Goal: Information Seeking & Learning: Learn about a topic

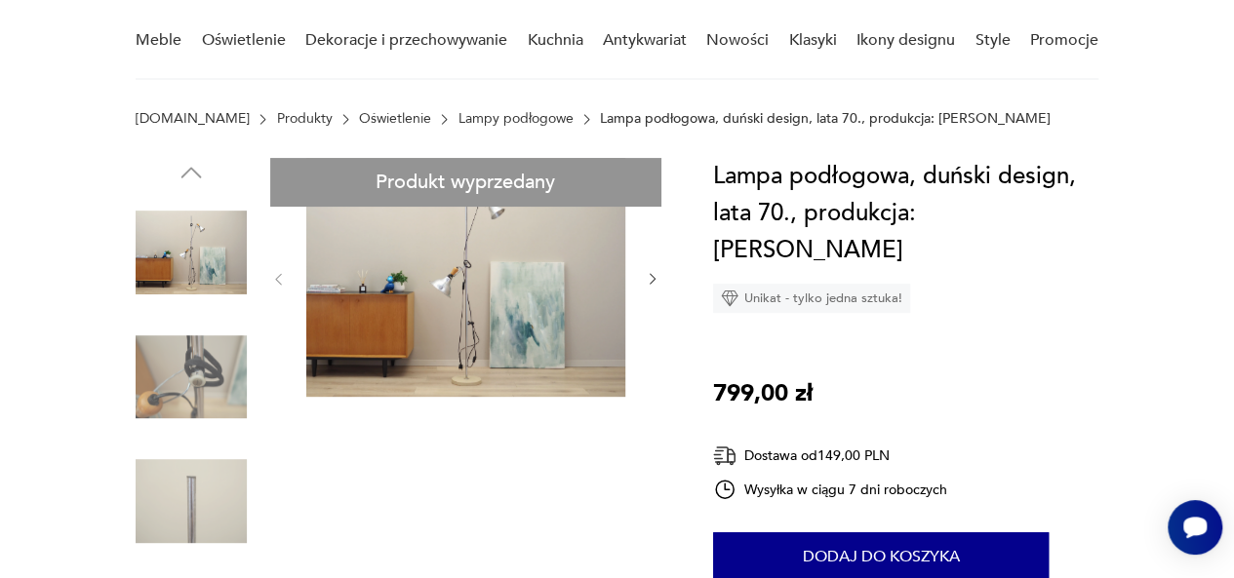
scroll to position [195, 0]
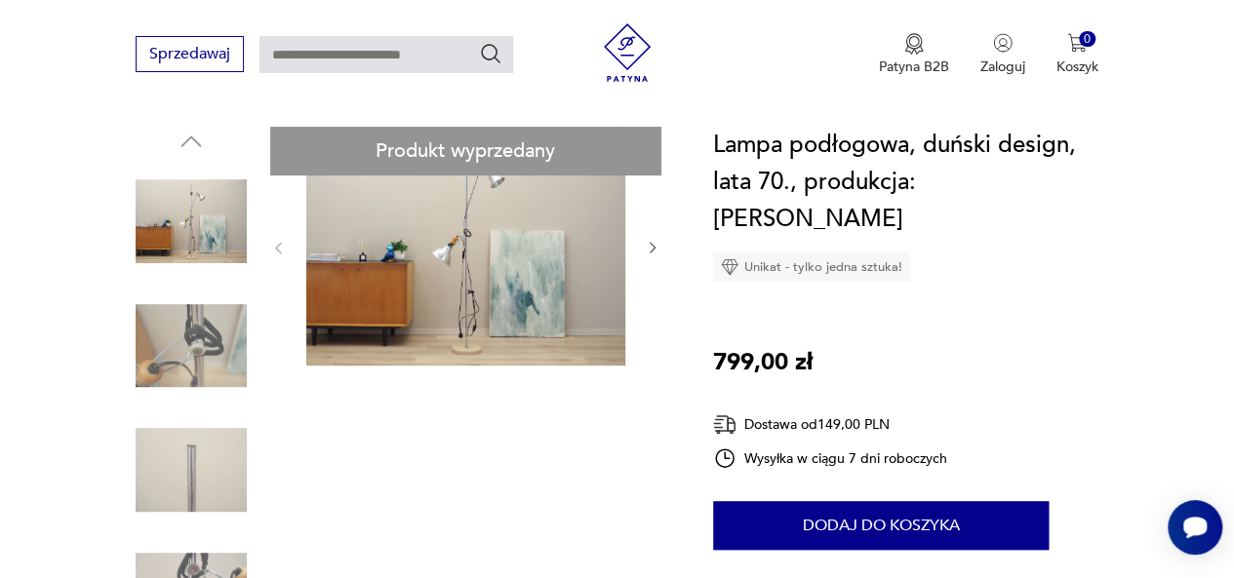
click at [206, 234] on img at bounding box center [191, 221] width 111 height 111
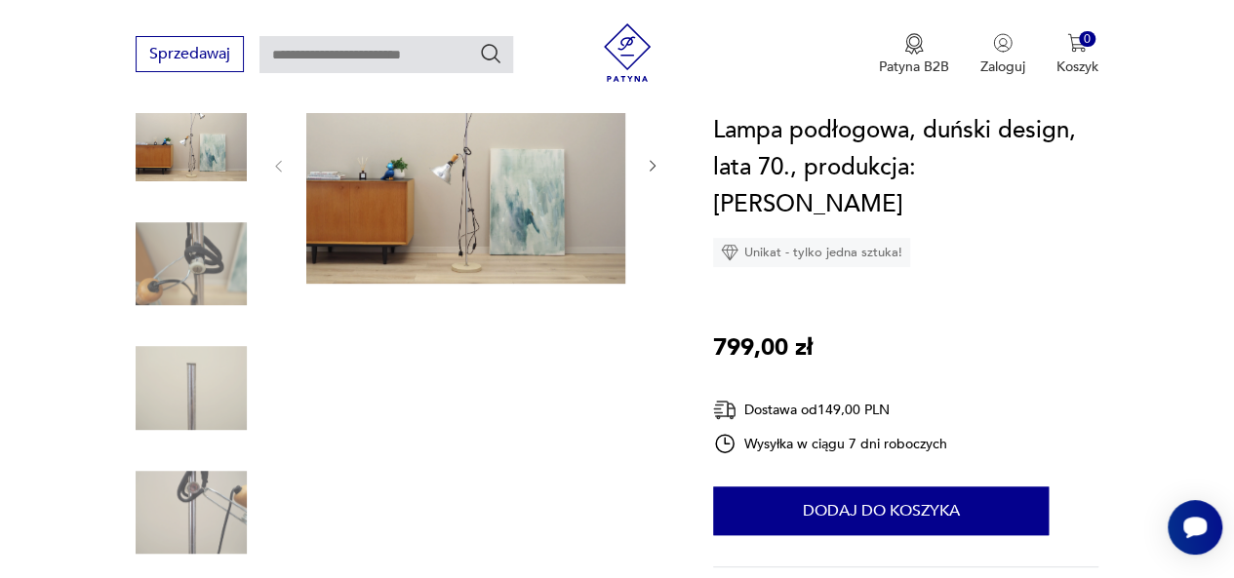
scroll to position [390, 0]
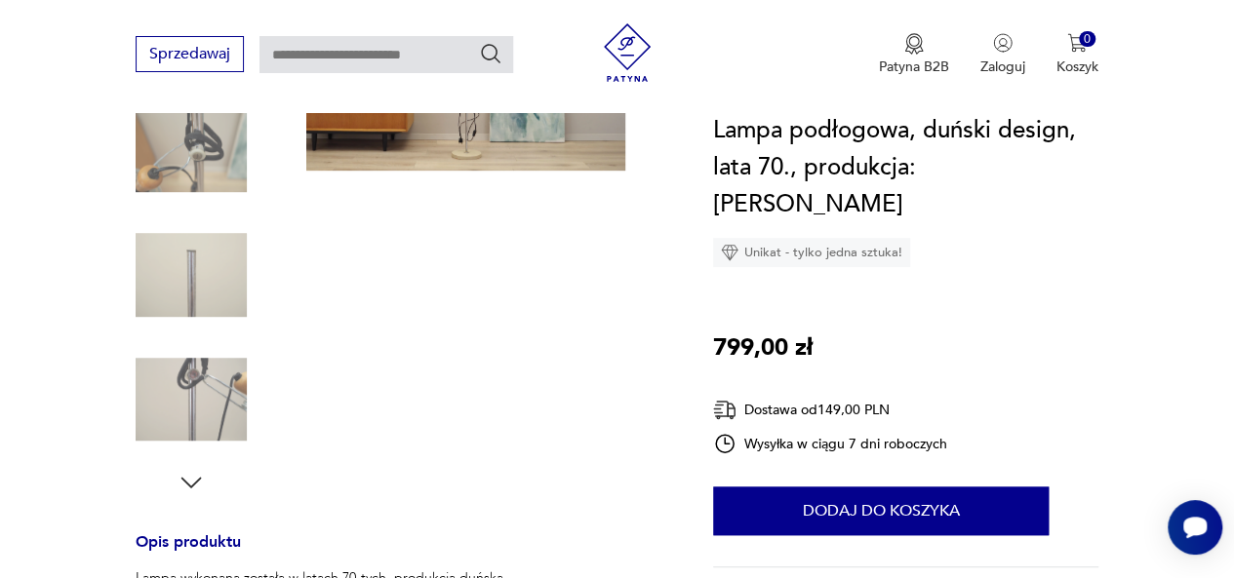
click at [201, 378] on img at bounding box center [191, 399] width 111 height 111
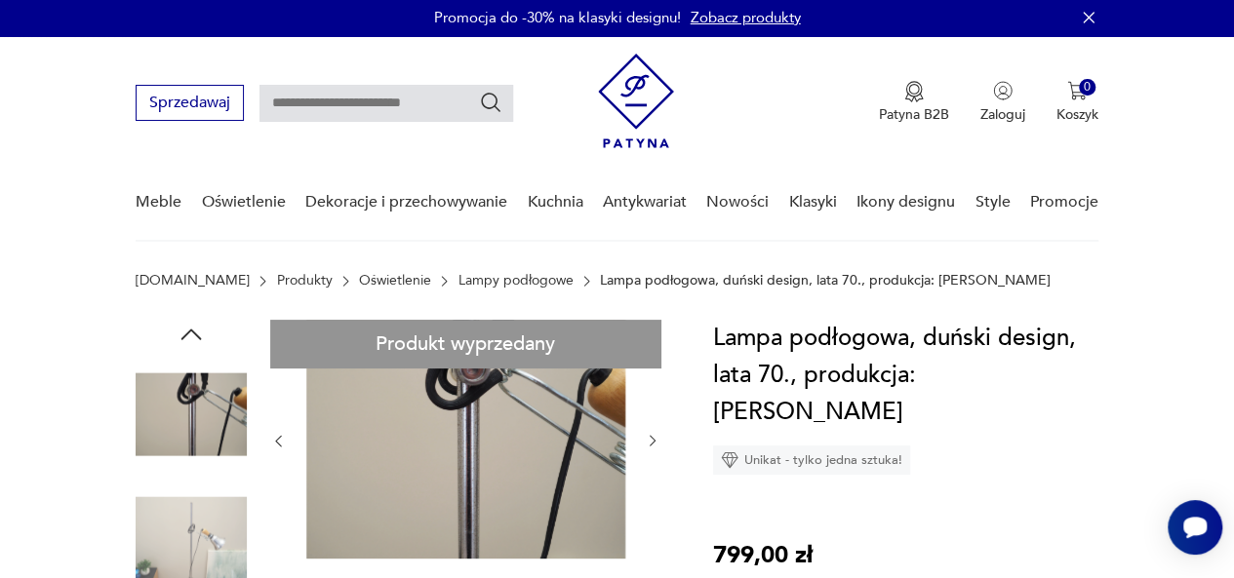
scroll to position [0, 0]
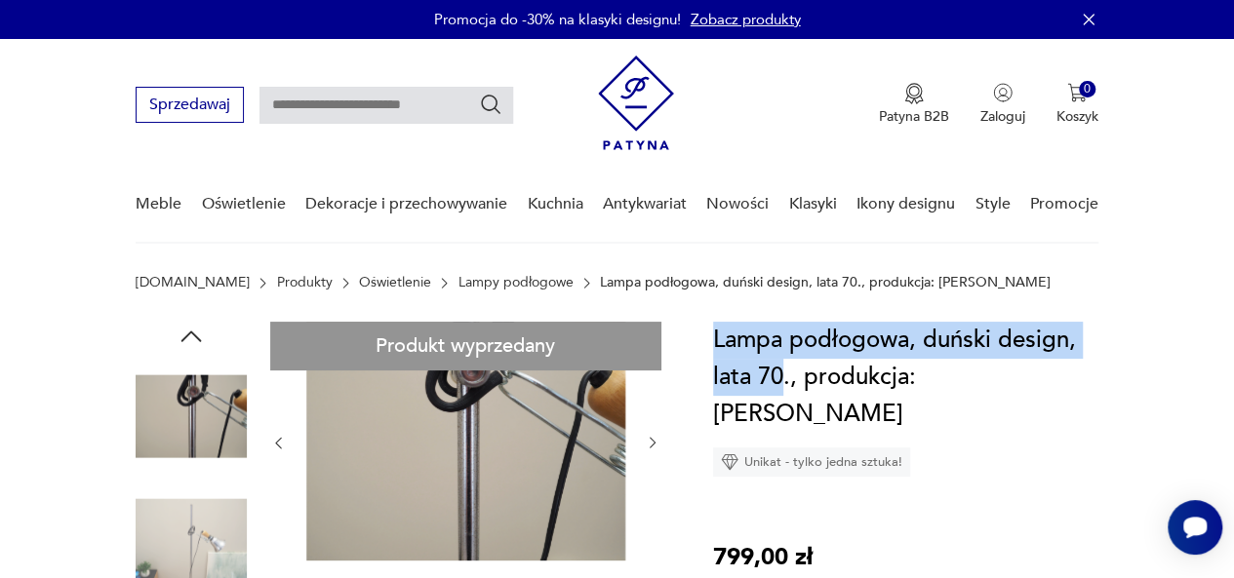
drag, startPoint x: 782, startPoint y: 376, endPoint x: 704, endPoint y: 339, distance: 86.4
copy h1 "Lampa podłogowa, duński design, lata 70"
